Goal: Information Seeking & Learning: Find specific fact

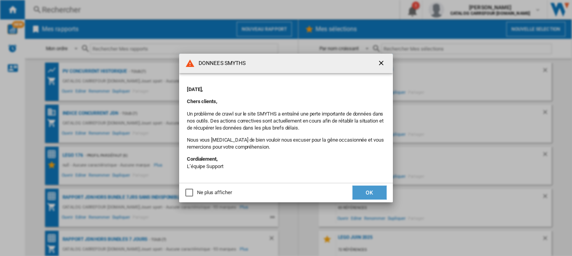
click at [362, 194] on button "OK" at bounding box center [370, 192] width 34 height 14
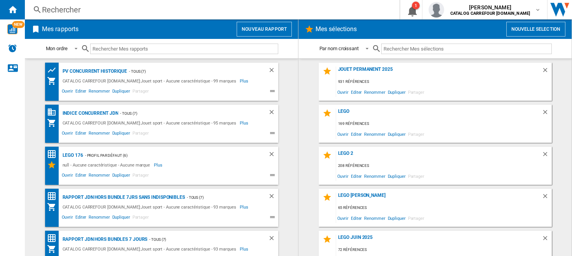
click at [127, 11] on div "Rechercher" at bounding box center [211, 9] width 338 height 11
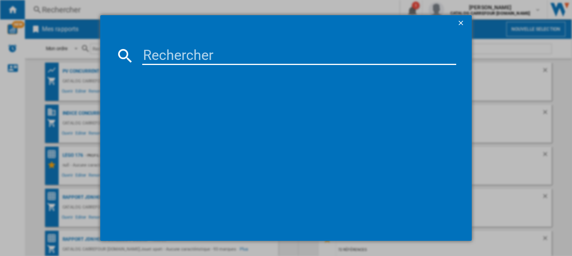
click at [150, 55] on input at bounding box center [299, 55] width 315 height 19
paste input "0194735149346"
type input "0194735149346"
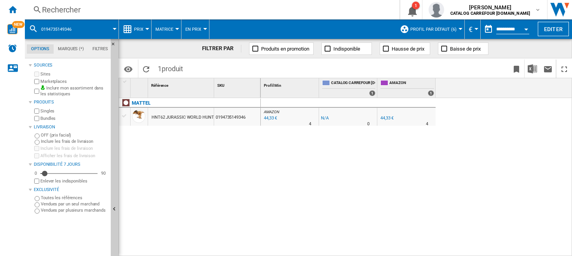
click at [386, 119] on div "44,33 €" at bounding box center [387, 117] width 13 height 5
click at [62, 11] on div "Rechercher" at bounding box center [211, 9] width 338 height 11
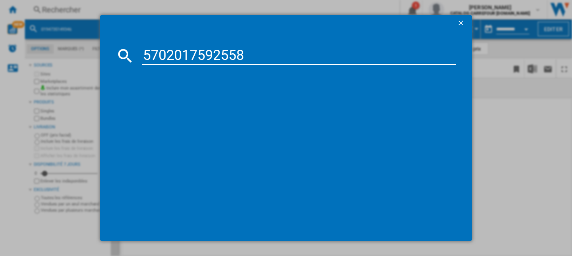
type input "5702017592558"
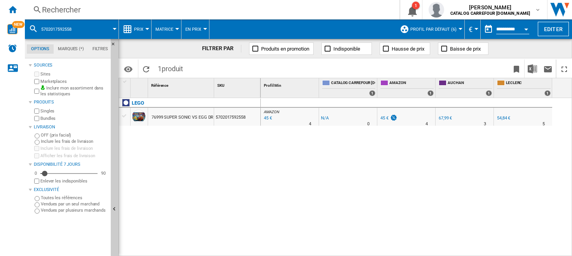
click at [384, 119] on div "45 €" at bounding box center [385, 117] width 8 height 5
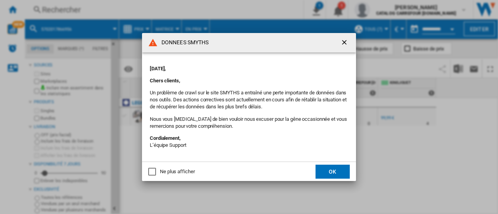
drag, startPoint x: 0, startPoint y: 0, endPoint x: 285, endPoint y: 28, distance: 286.8
click at [345, 40] on ng-md-icon "getI18NText('BUTTONS.CLOSE_DIALOG')" at bounding box center [344, 42] width 9 height 9
